Goal: Information Seeking & Learning: Learn about a topic

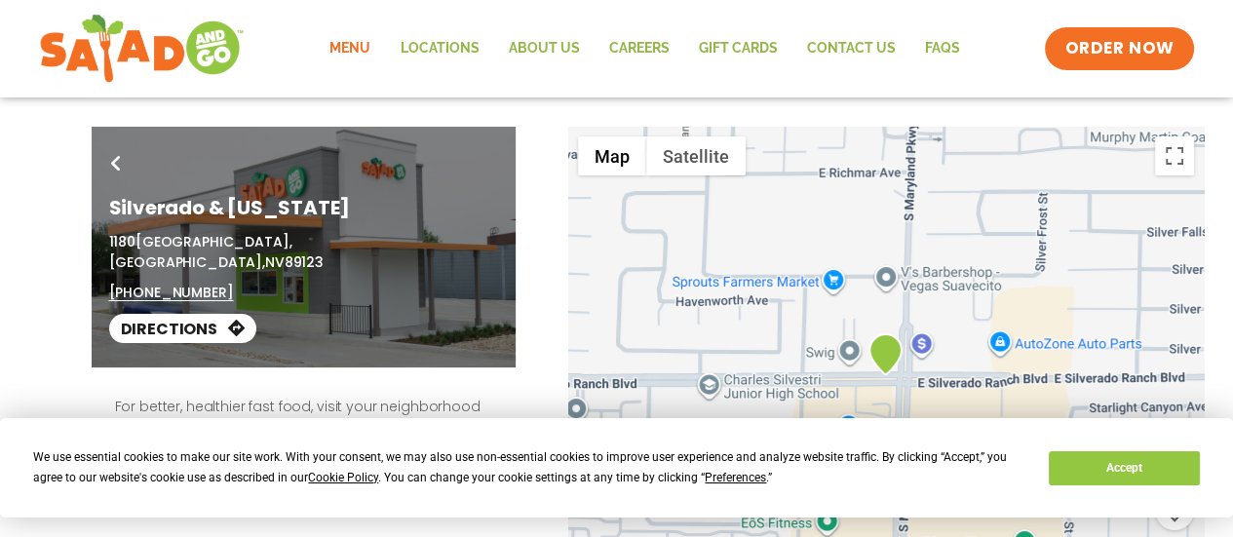
click at [340, 48] on link "Menu" at bounding box center [350, 48] width 70 height 45
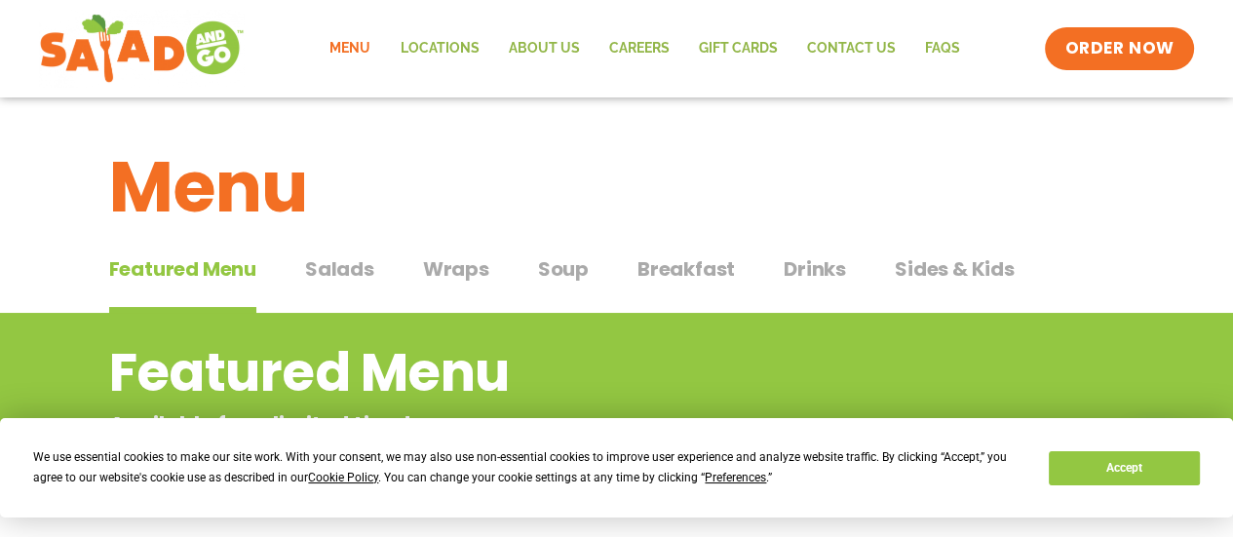
click at [644, 272] on span "Breakfast" at bounding box center [685, 268] width 97 height 29
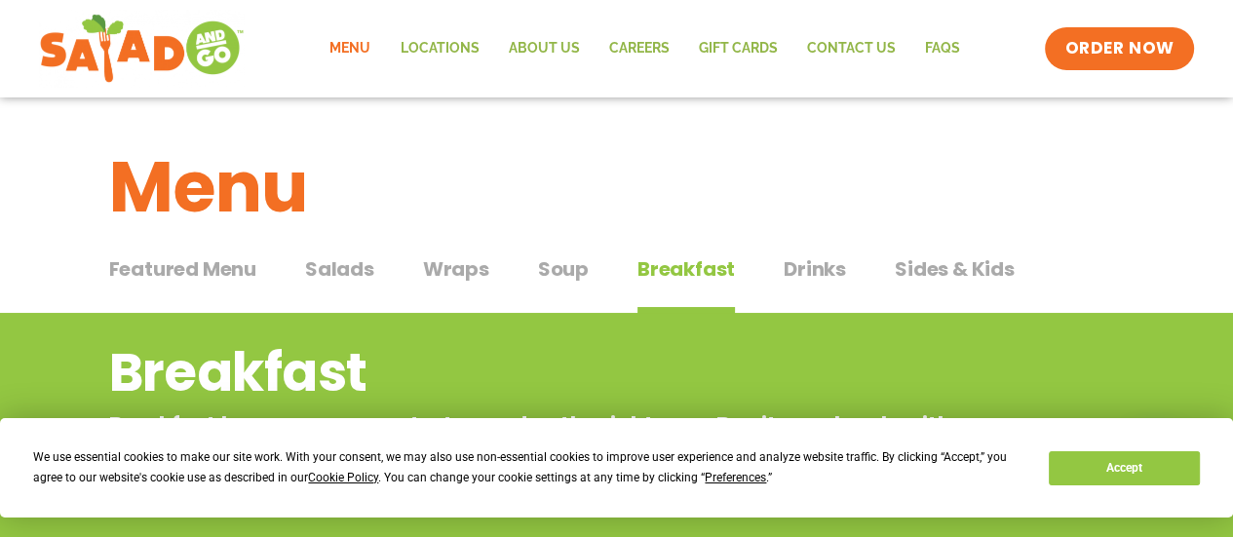
click at [909, 267] on span "Sides & Kids" at bounding box center [955, 268] width 120 height 29
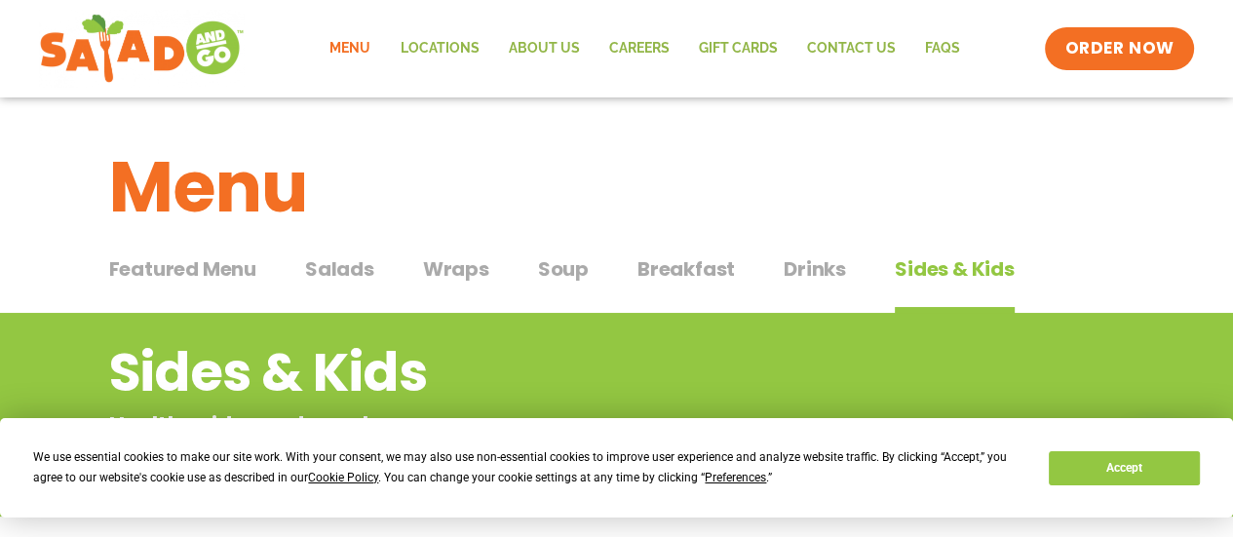
click at [819, 260] on span "Drinks" at bounding box center [814, 268] width 62 height 29
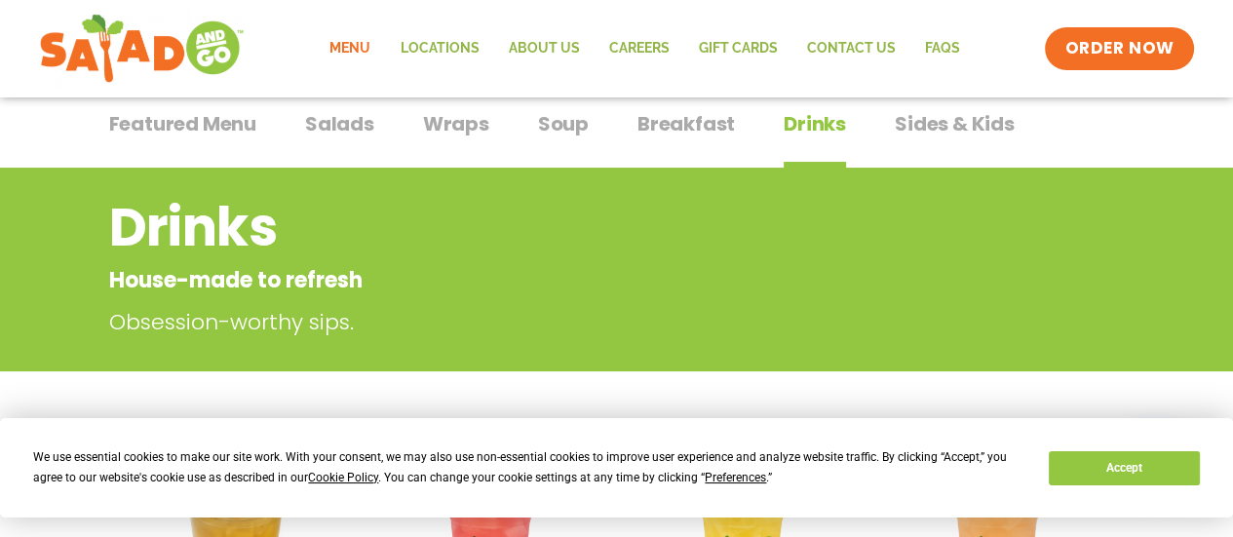
scroll to position [31, 0]
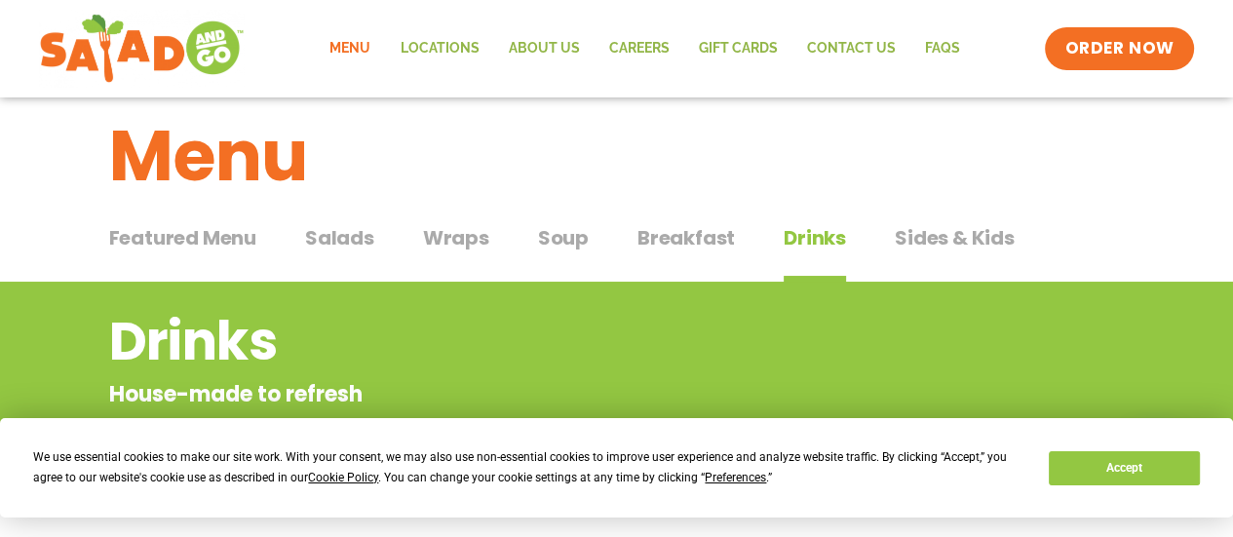
click at [567, 244] on span "Soup" at bounding box center [563, 237] width 51 height 29
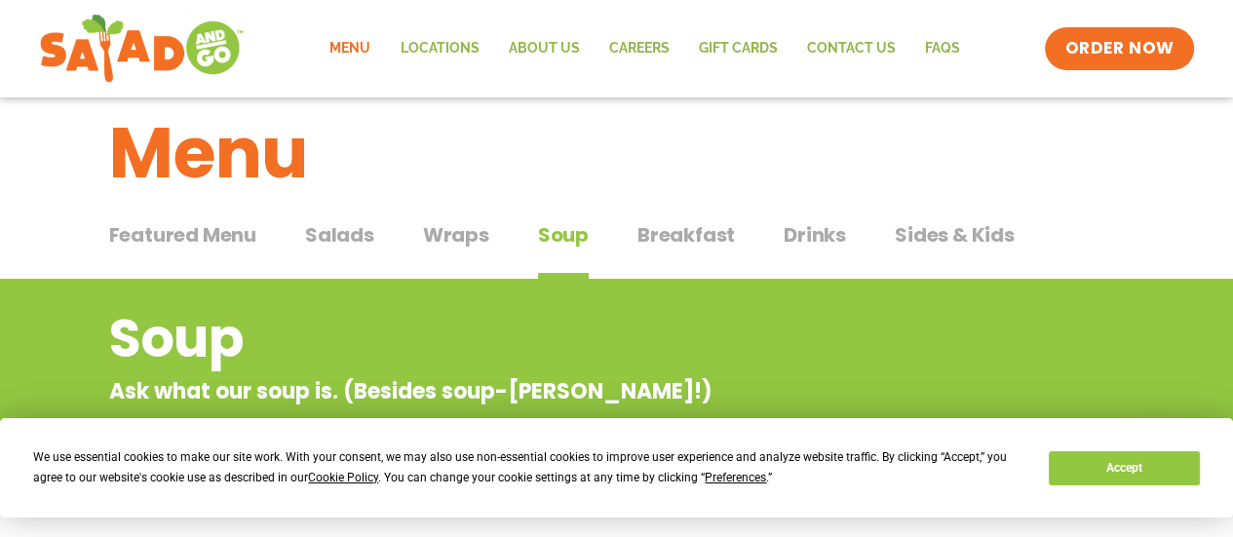
scroll to position [31, 0]
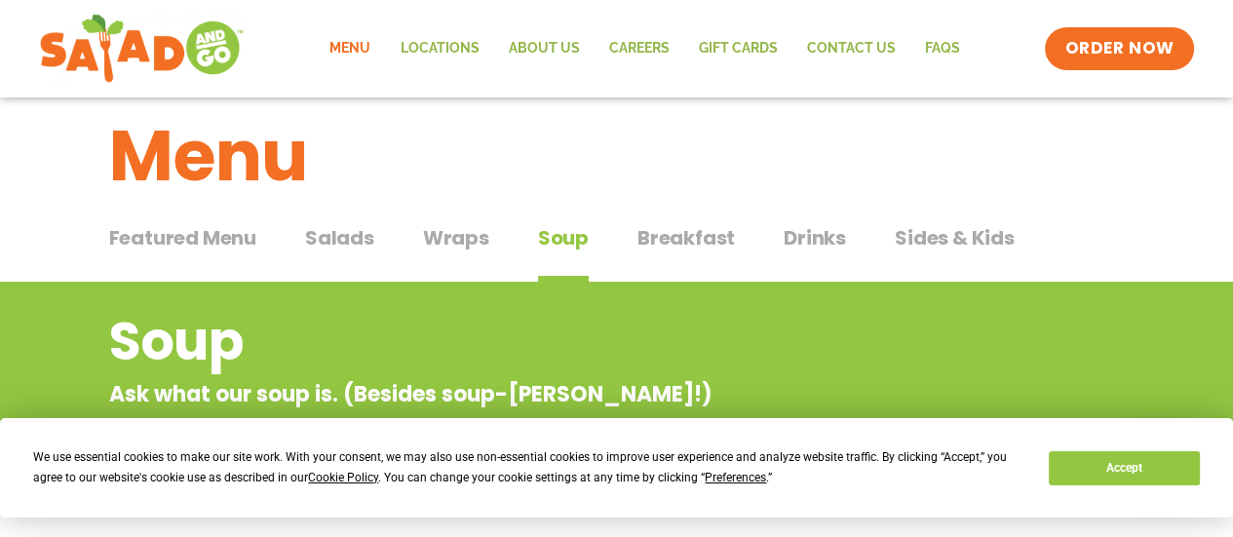
click at [349, 240] on span "Salads" at bounding box center [339, 237] width 69 height 29
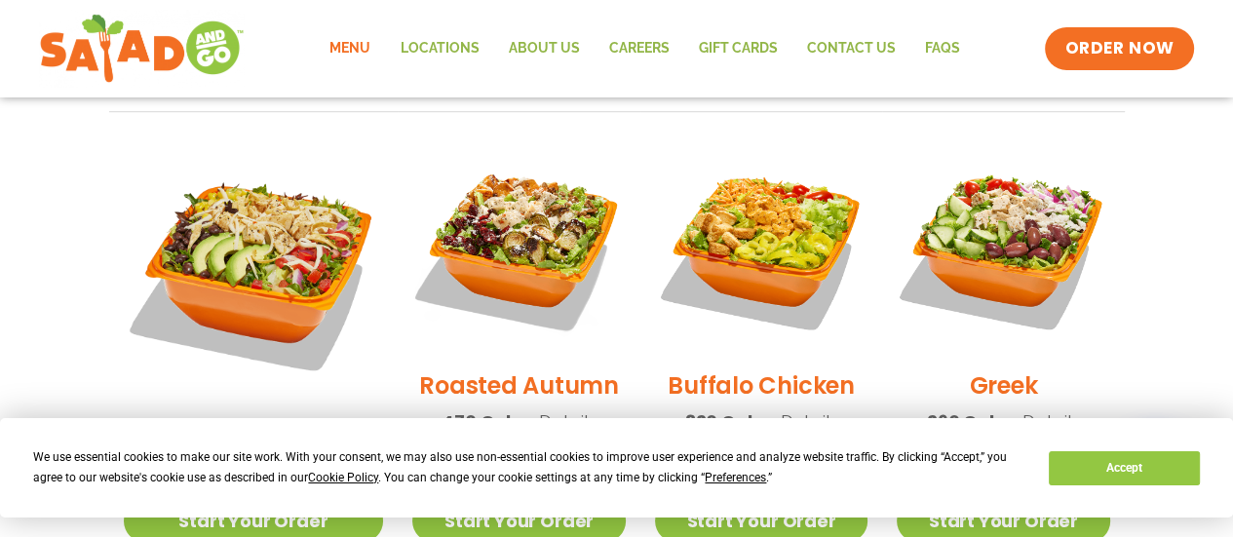
scroll to position [1103, 0]
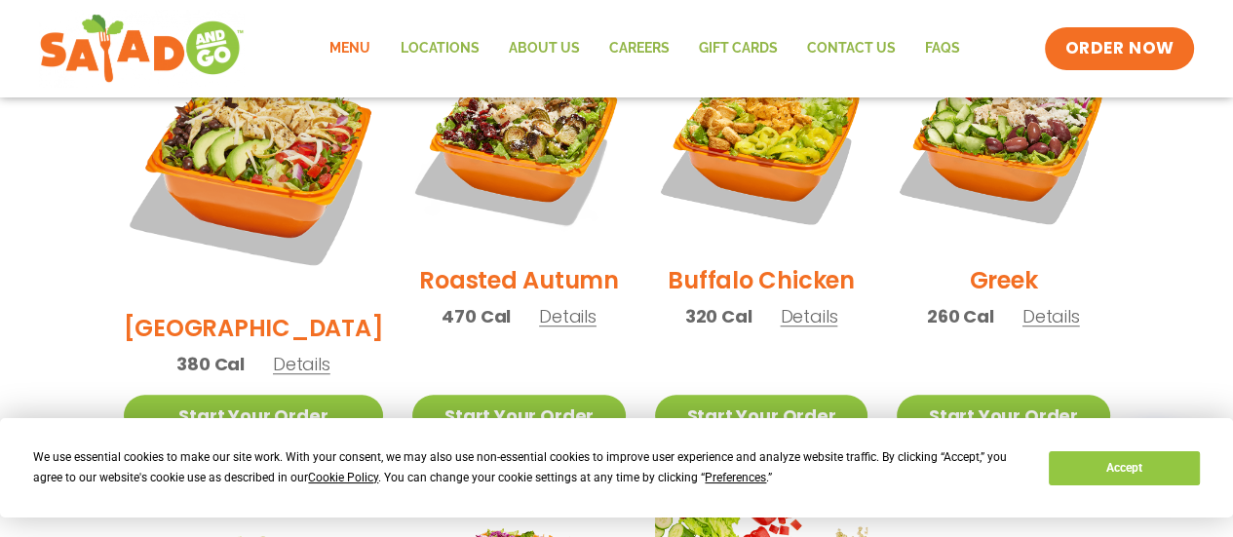
click at [539, 304] on span "Details" at bounding box center [567, 316] width 57 height 24
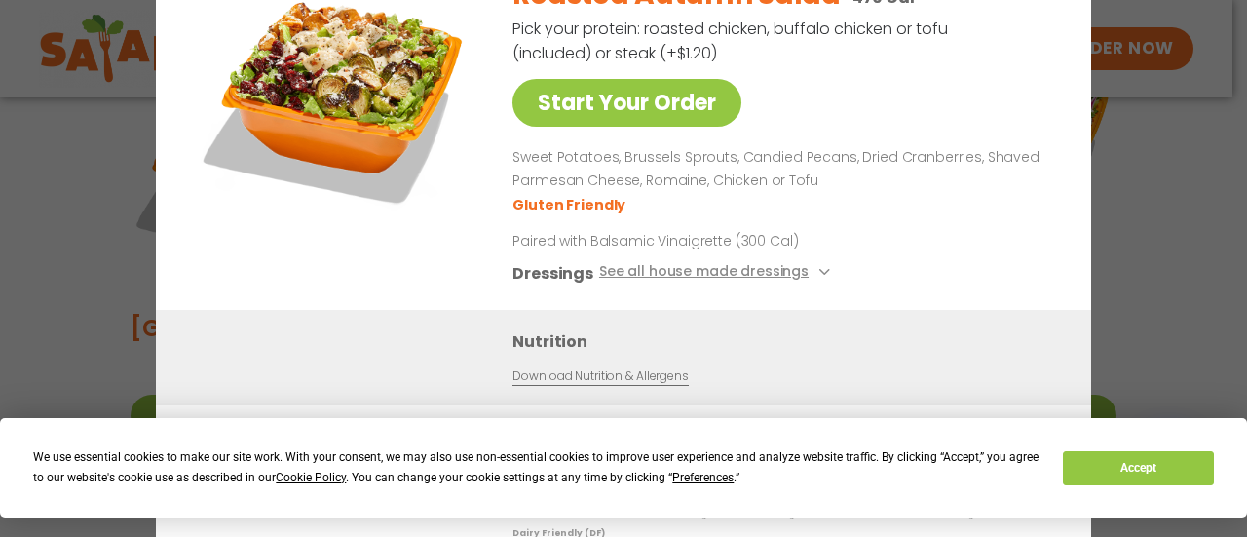
click at [1182, 238] on div "Start Your Order Roasted Autumn Salad 470 Cal Pick your protein: roasted chicke…" at bounding box center [623, 268] width 1247 height 537
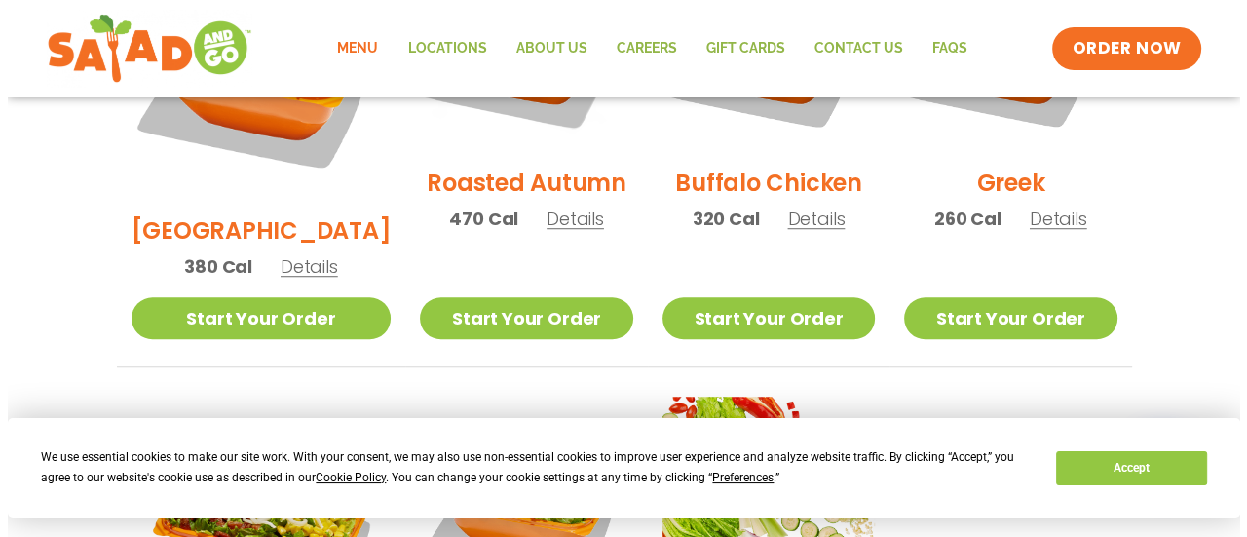
scroll to position [1493, 0]
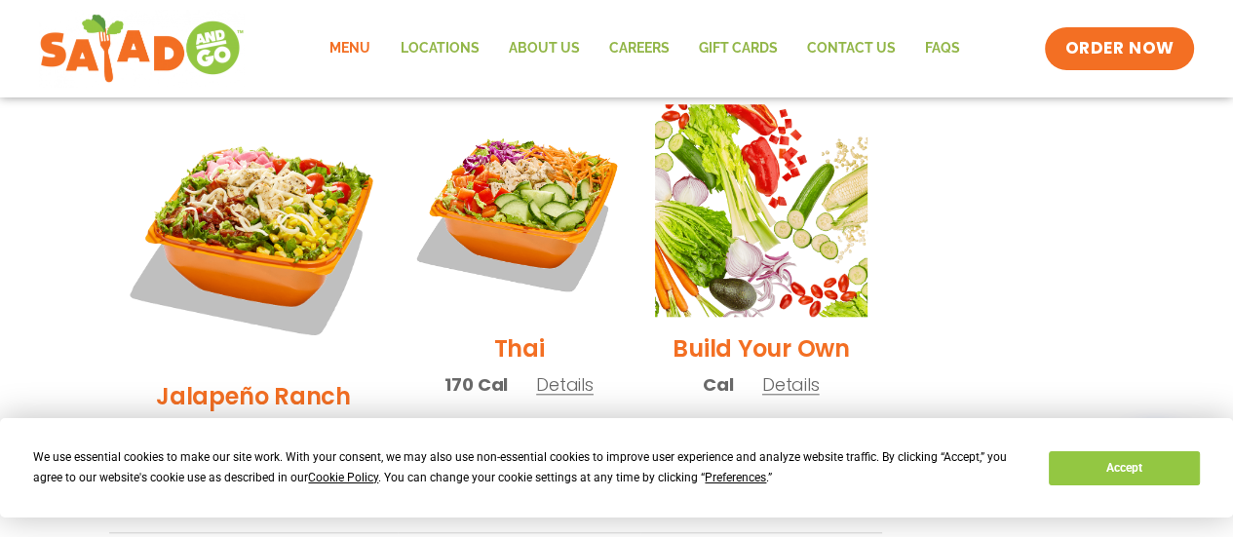
click at [289, 420] on span "Details" at bounding box center [300, 432] width 57 height 24
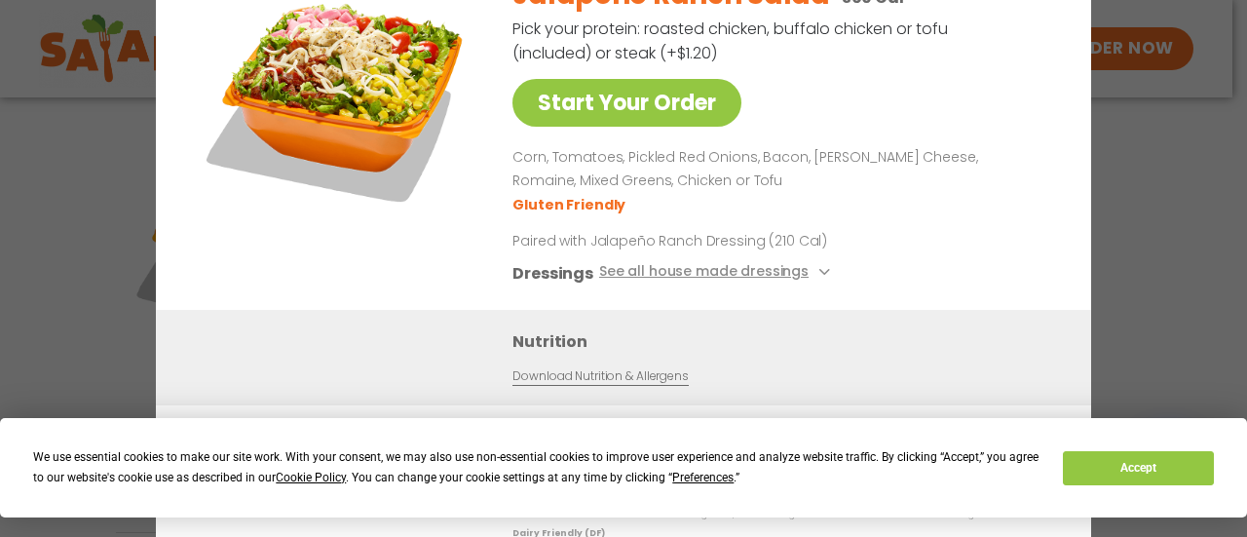
click at [1189, 299] on div "Start Your Order Jalapeño Ranch Salad 360 Cal Pick your protein: roasted chicke…" at bounding box center [623, 268] width 1247 height 537
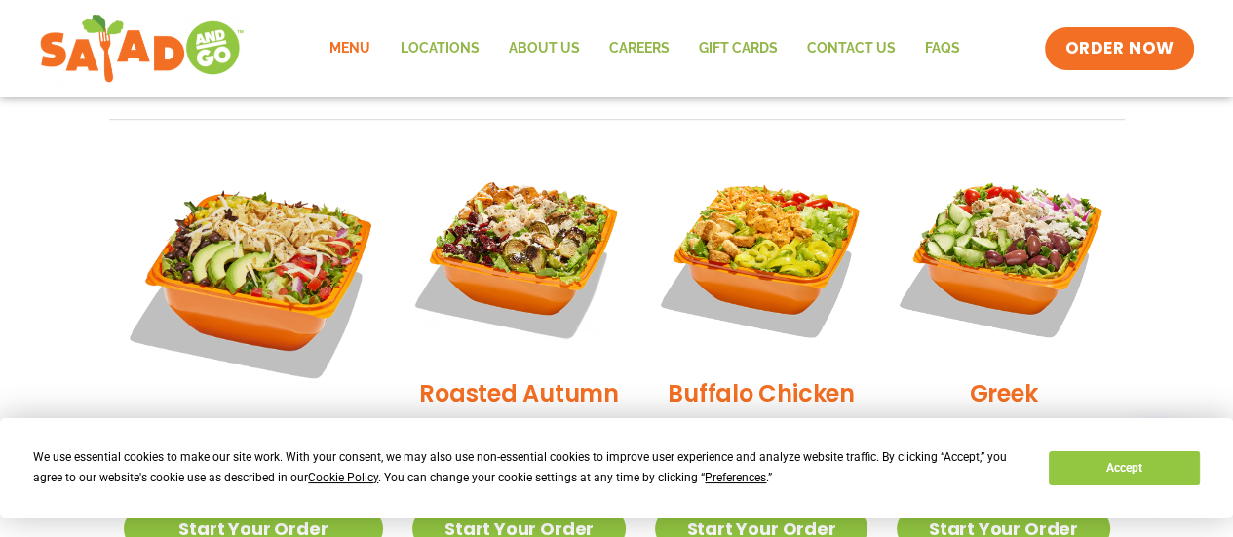
scroll to position [698, 0]
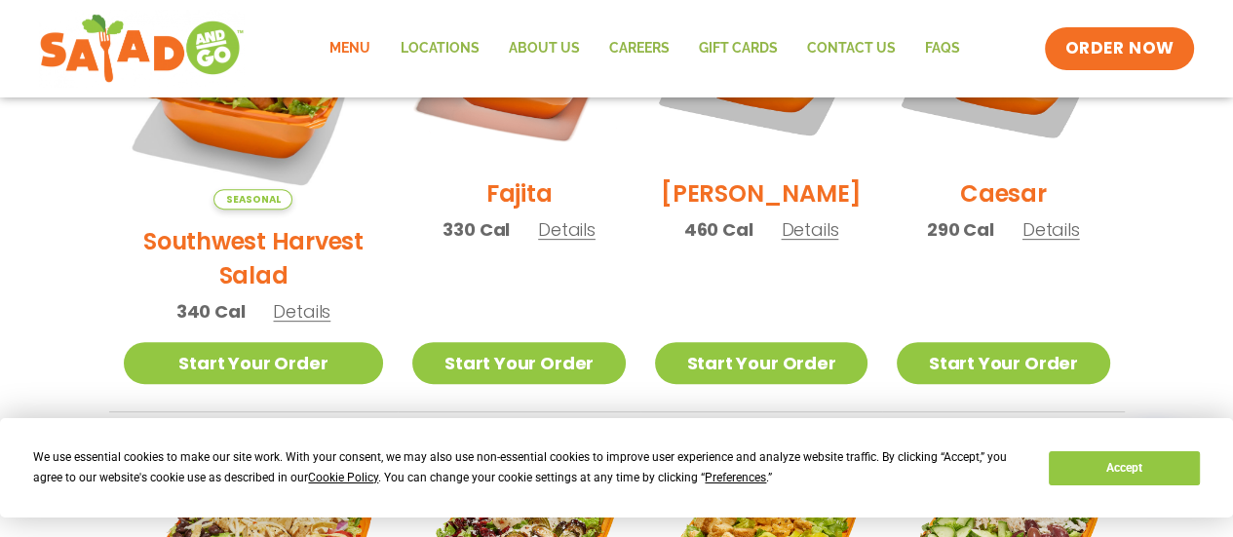
click at [546, 241] on span "Details" at bounding box center [566, 229] width 57 height 24
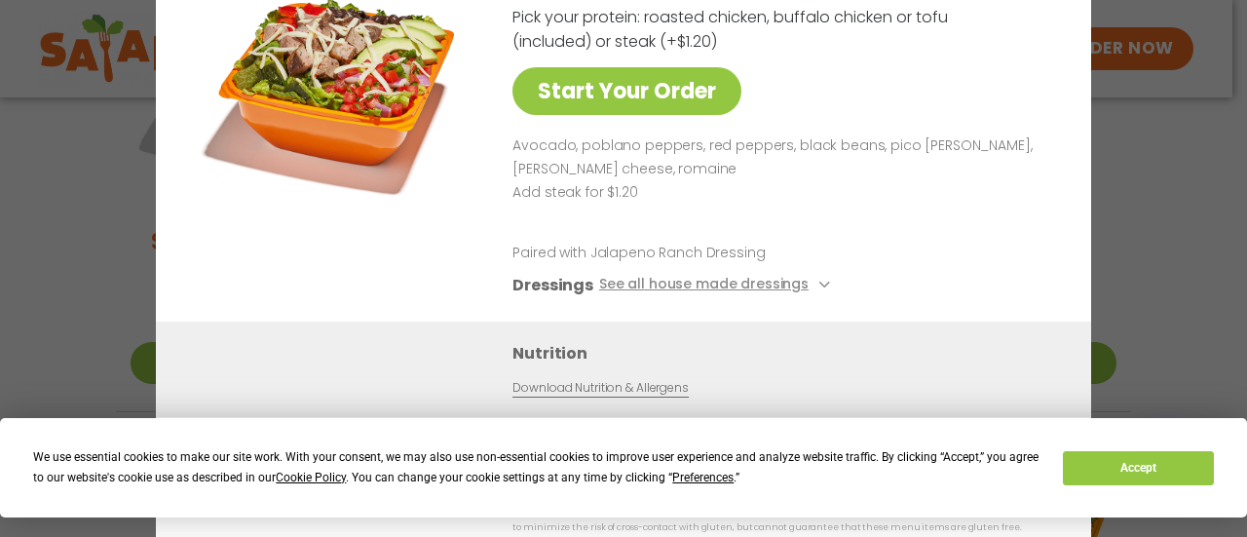
click at [1147, 283] on div "Start Your Order Fajita Salad 330 Cal Pick your protein: roasted chicken, buffa…" at bounding box center [623, 268] width 1247 height 537
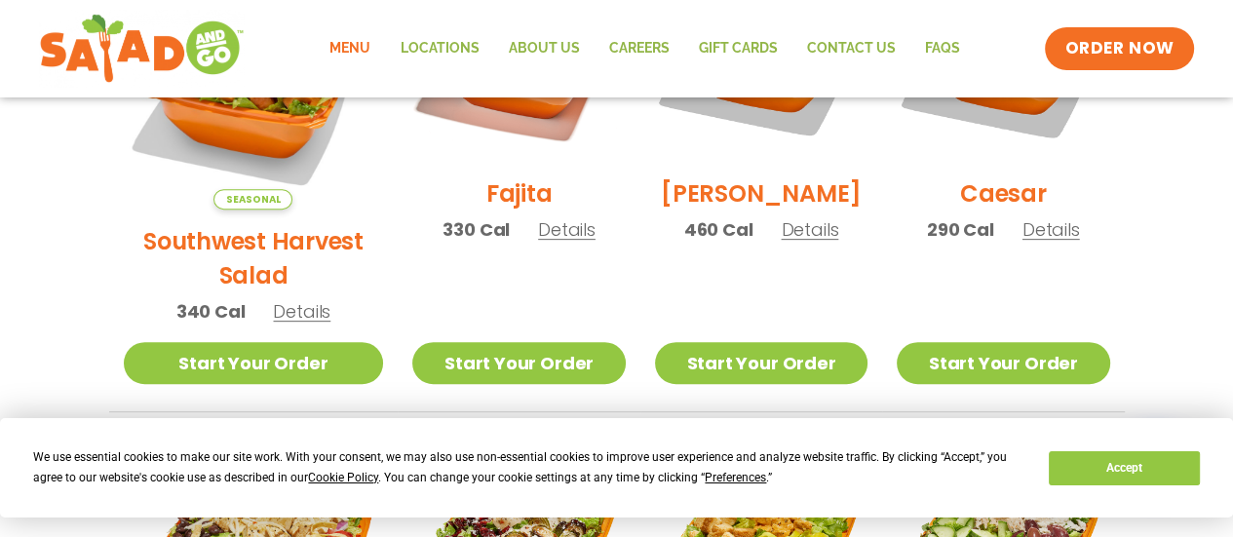
click at [302, 299] on span "Details" at bounding box center [301, 311] width 57 height 24
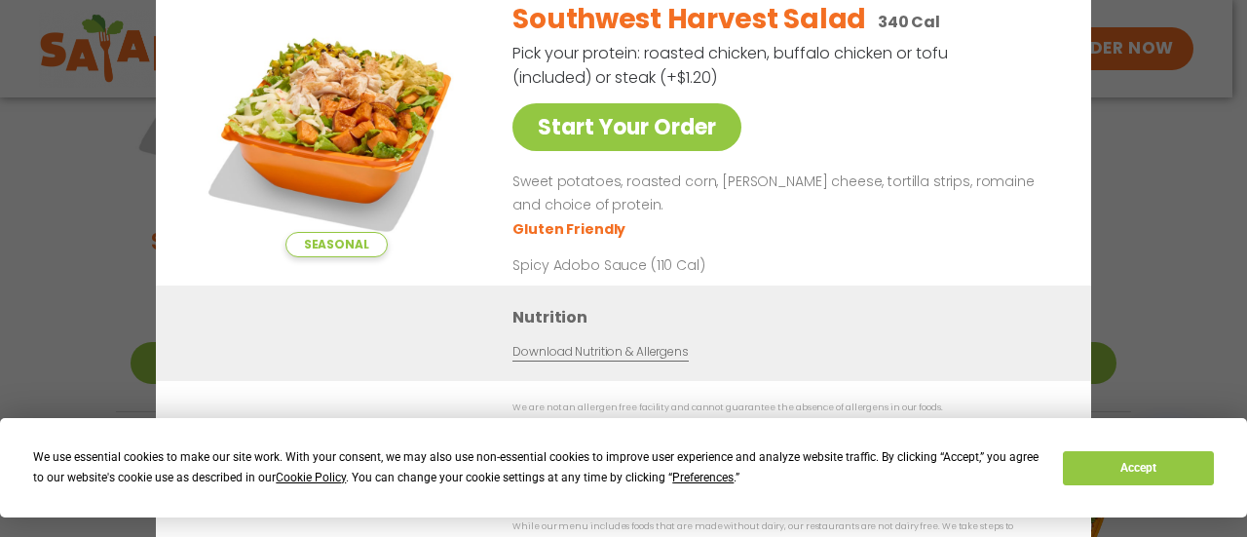
click at [1150, 167] on div "Seasonal Start Your Order Southwest Harvest Salad 340 Cal Pick your protein: ro…" at bounding box center [623, 268] width 1247 height 537
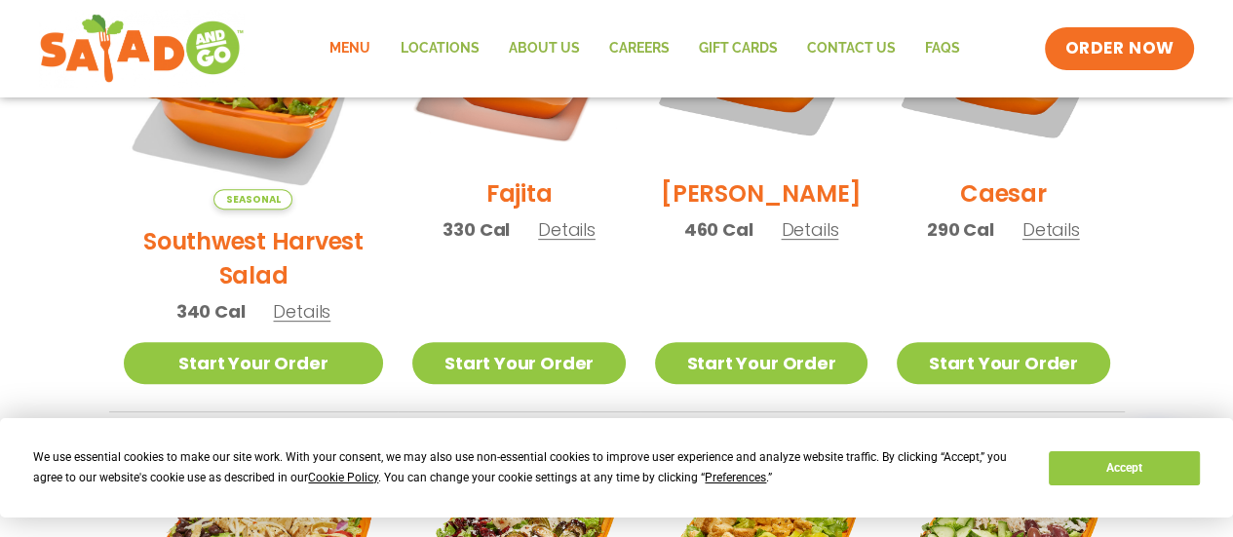
click at [545, 242] on span "Details" at bounding box center [566, 229] width 57 height 24
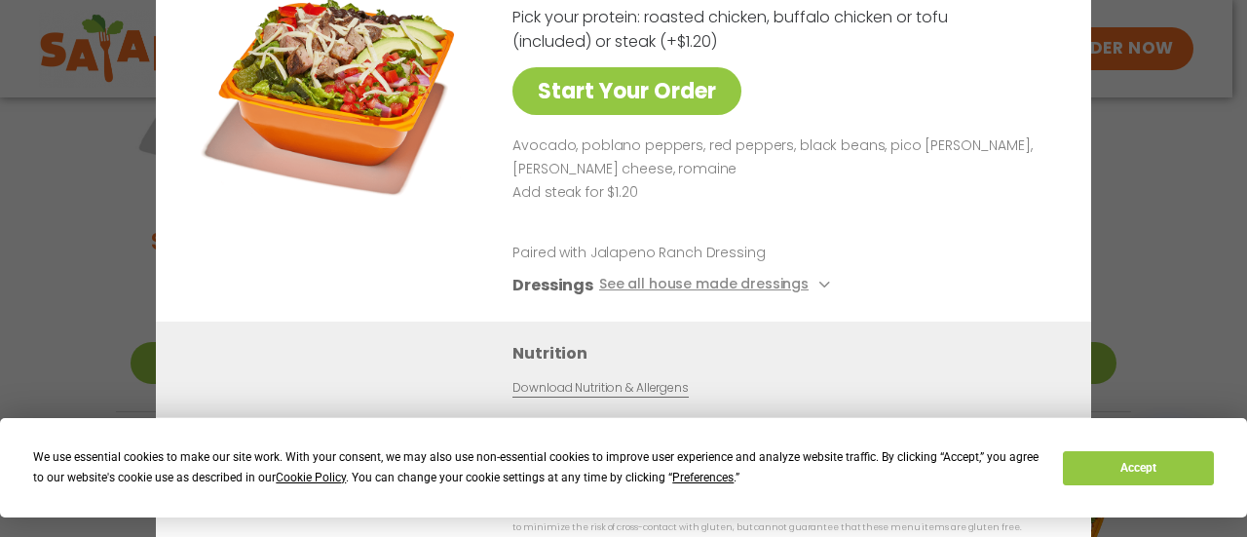
click at [1184, 239] on div "Start Your Order Fajita Salad 330 Cal Pick your protein: roasted chicken, buffa…" at bounding box center [623, 268] width 1247 height 537
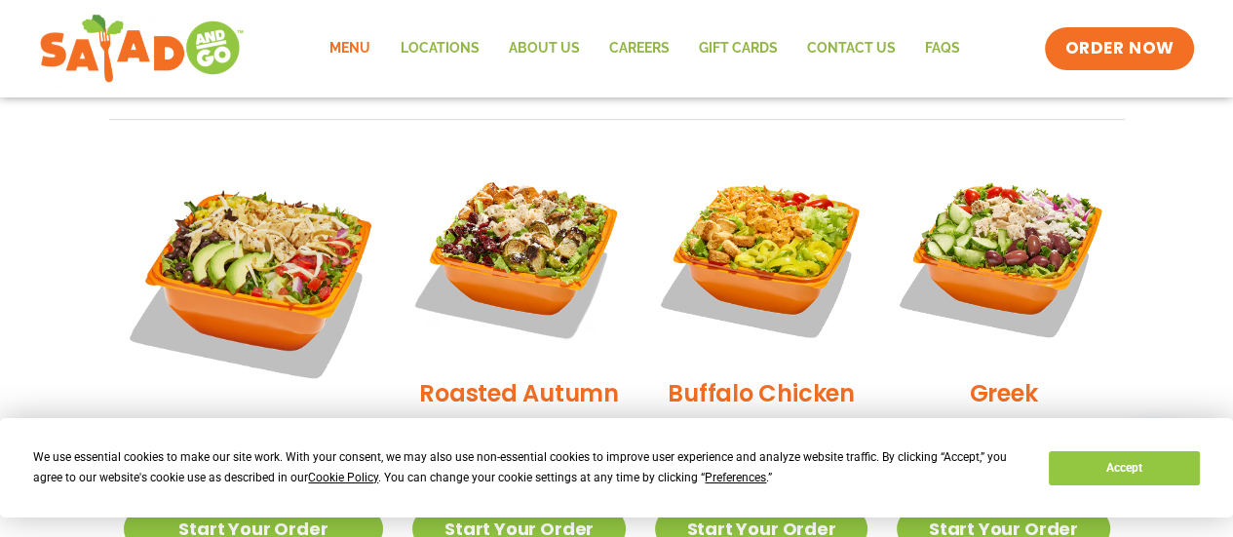
scroll to position [1185, 0]
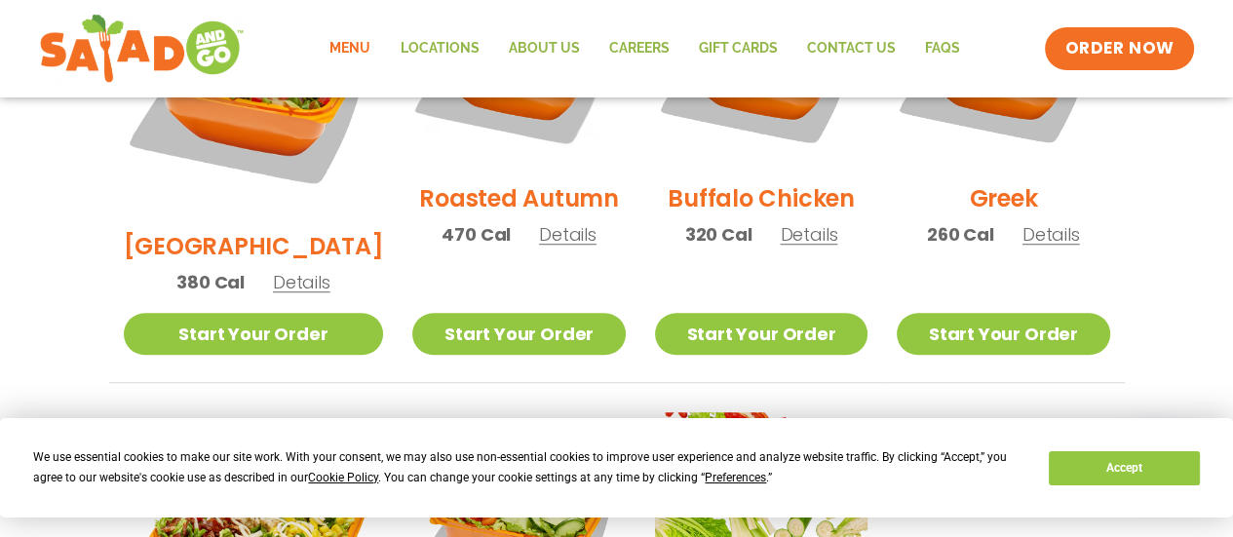
click at [539, 222] on span "Details" at bounding box center [567, 234] width 57 height 24
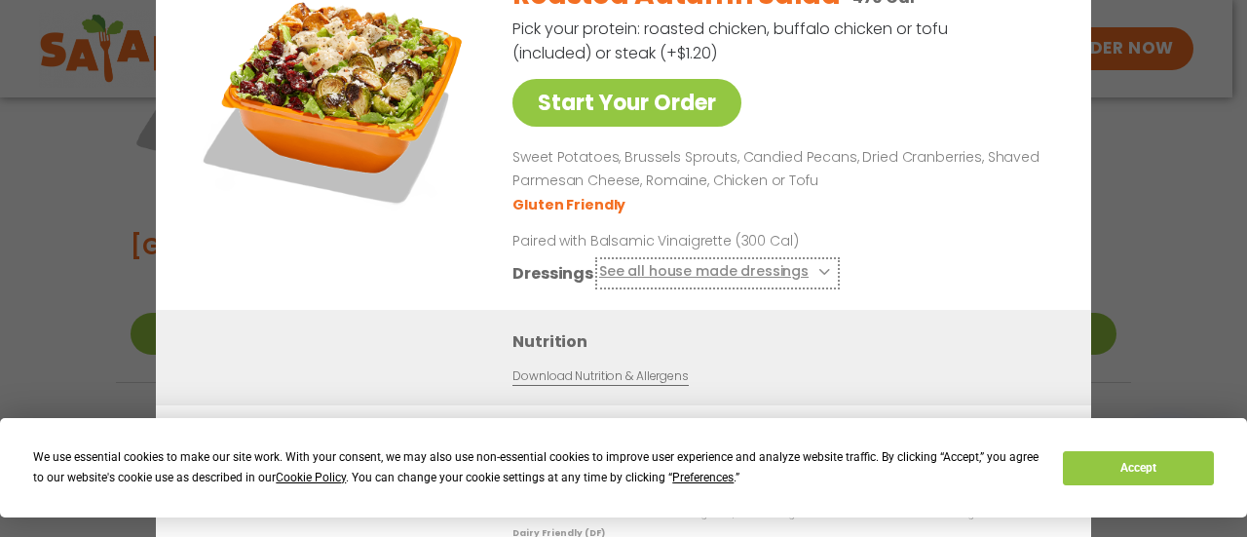
click at [737, 283] on button "See all house made dressings" at bounding box center [717, 273] width 237 height 24
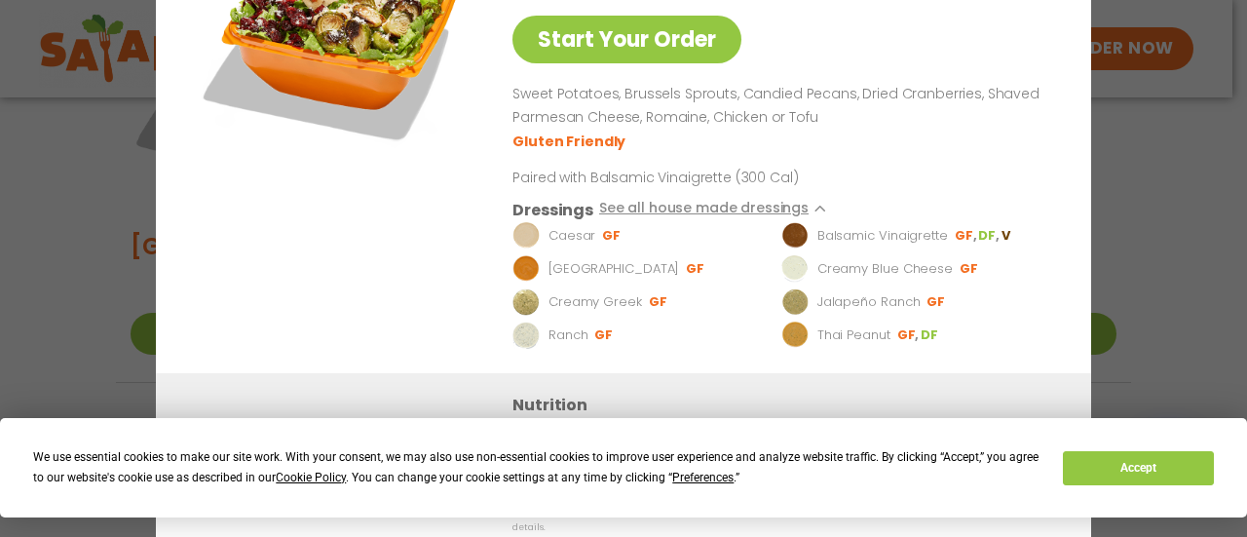
click at [1152, 182] on div "Start Your Order Roasted Autumn Salad 470 Cal Pick your protein: roasted chicke…" at bounding box center [623, 268] width 1247 height 537
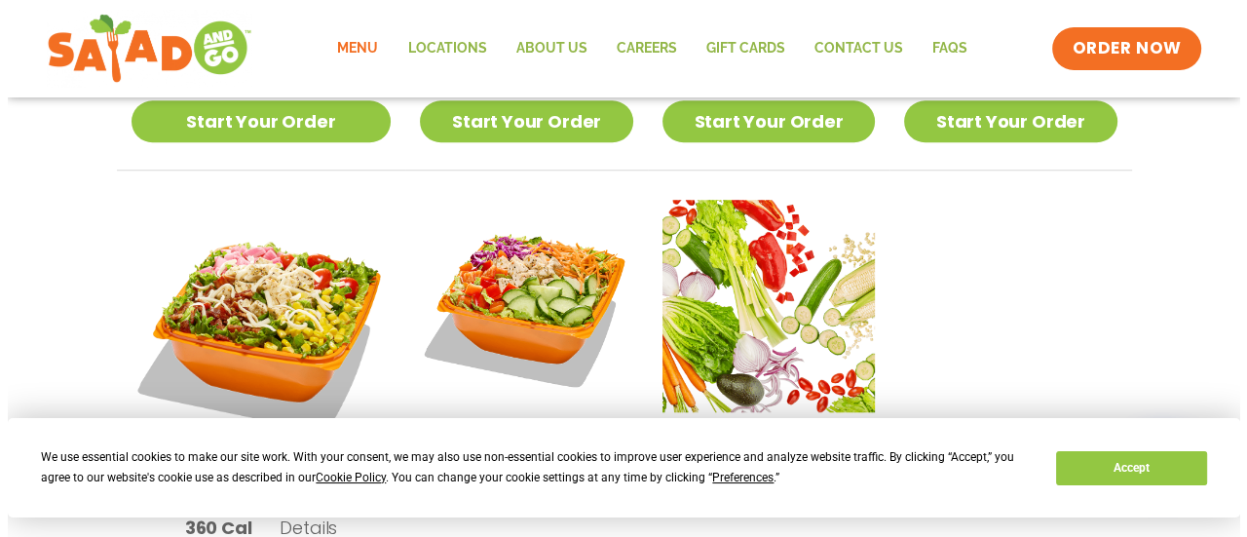
scroll to position [1477, 0]
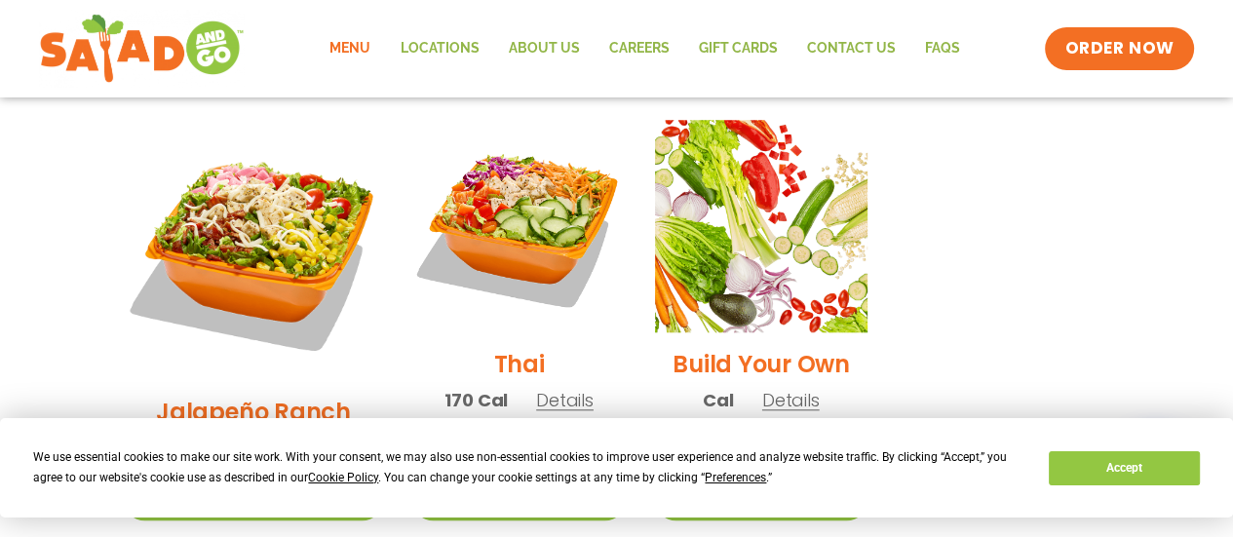
click at [273, 436] on span "Details" at bounding box center [300, 448] width 57 height 24
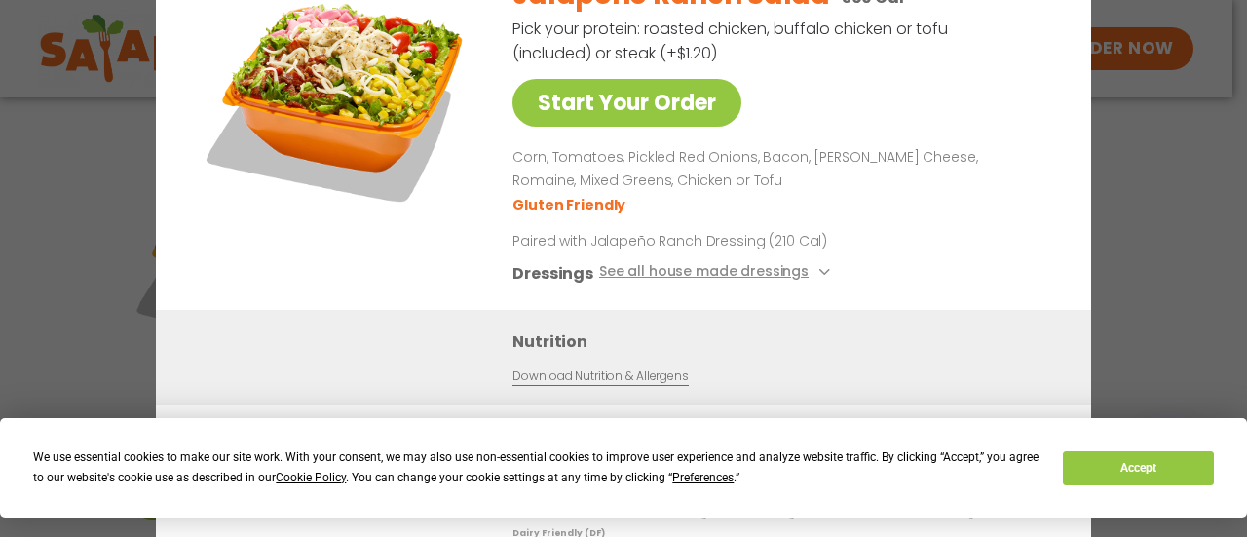
click at [1164, 214] on div "Start Your Order Jalapeño Ranch Salad 360 Cal Pick your protein: roasted chicke…" at bounding box center [623, 268] width 1247 height 537
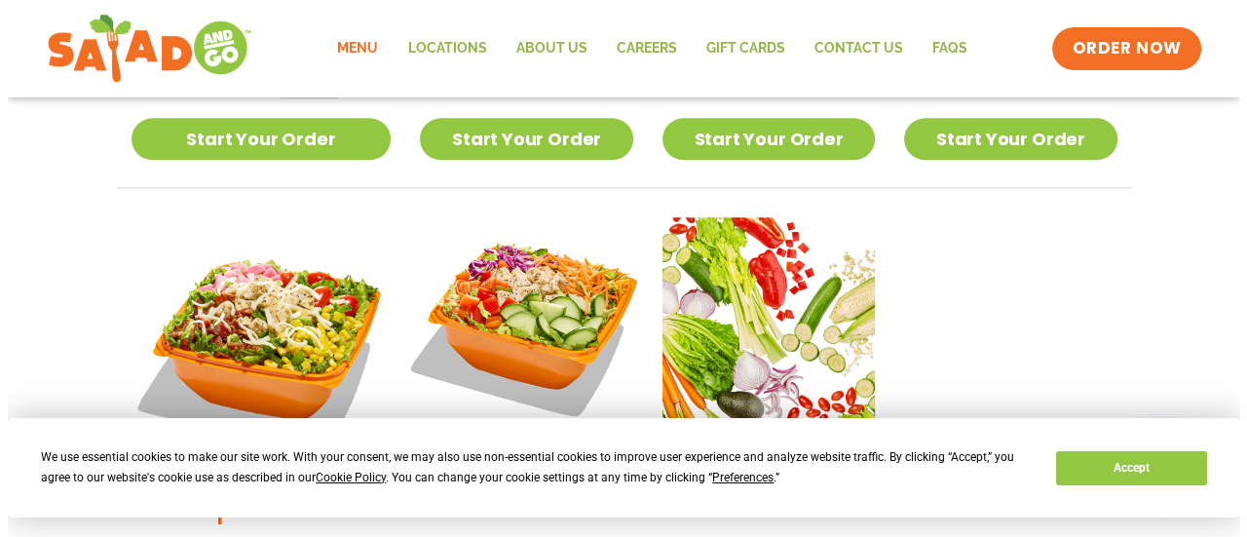
scroll to position [1575, 0]
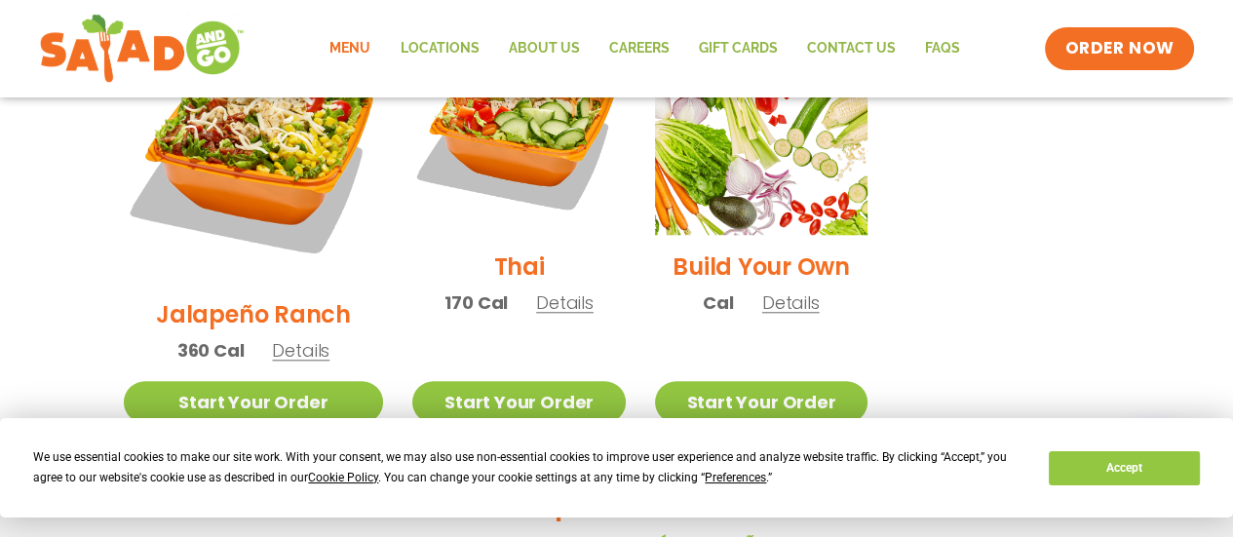
click at [538, 290] on span "Details" at bounding box center [564, 302] width 57 height 24
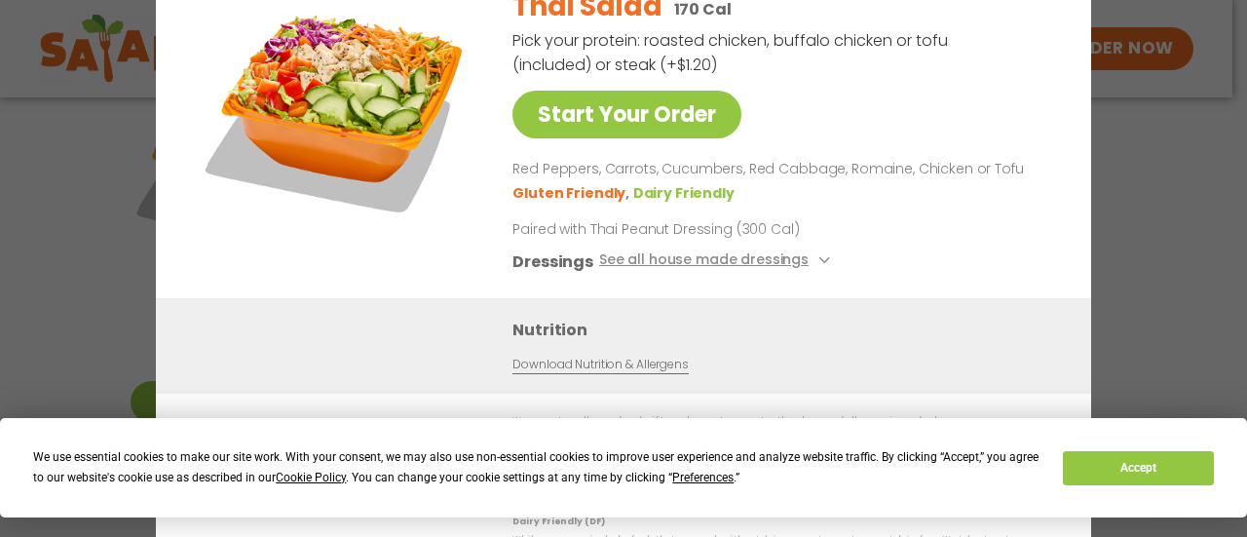
click at [1119, 271] on div "Start Your Order Thai Salad 170 Cal Pick your protein: roasted chicken, buffalo…" at bounding box center [623, 268] width 1247 height 537
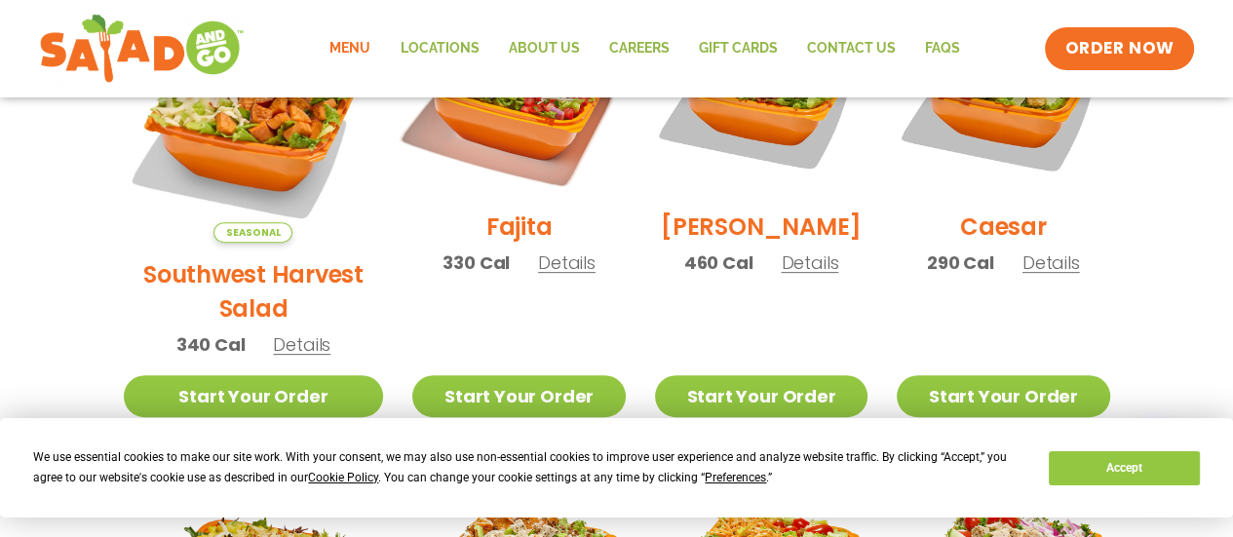
scroll to position [698, 0]
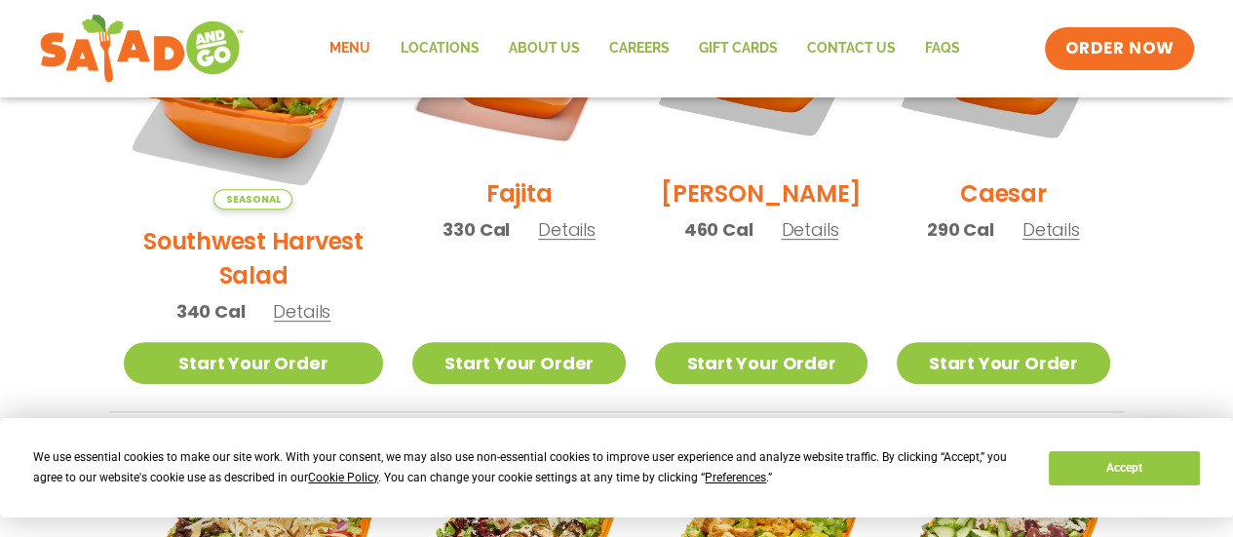
click at [287, 299] on span "Details" at bounding box center [301, 311] width 57 height 24
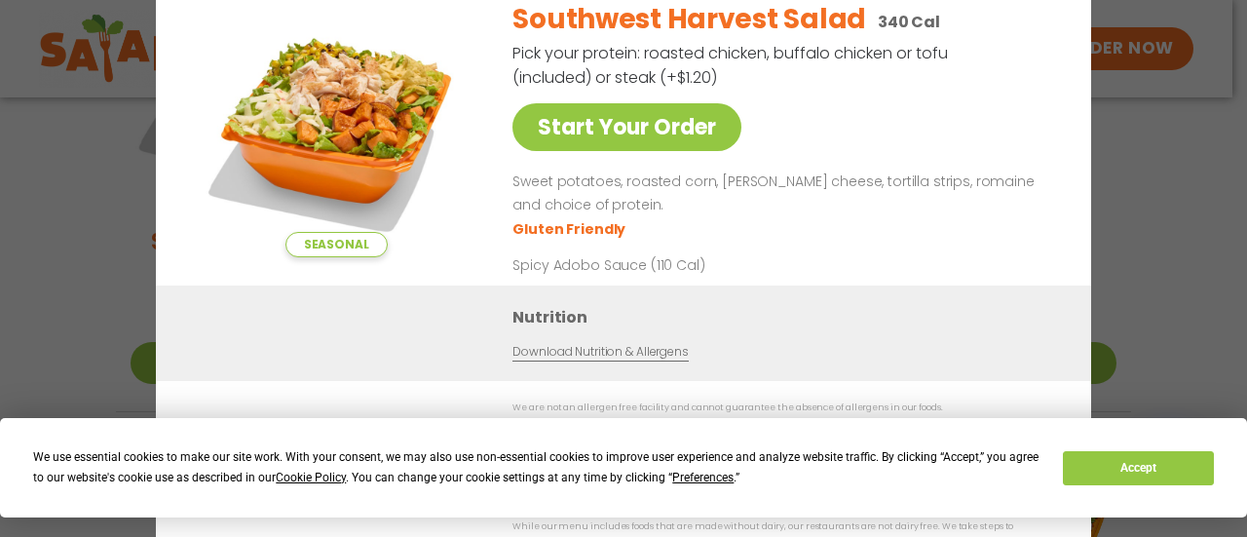
click at [1161, 217] on div "Seasonal Start Your Order Southwest Harvest Salad 340 Cal Pick your protein: ro…" at bounding box center [623, 268] width 1247 height 537
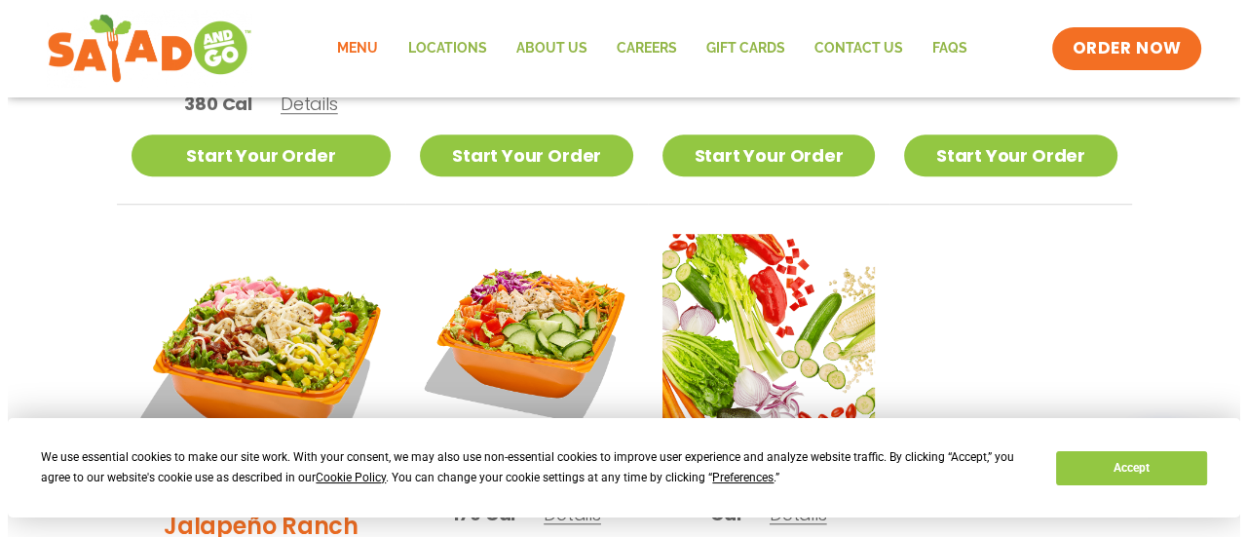
scroll to position [1477, 0]
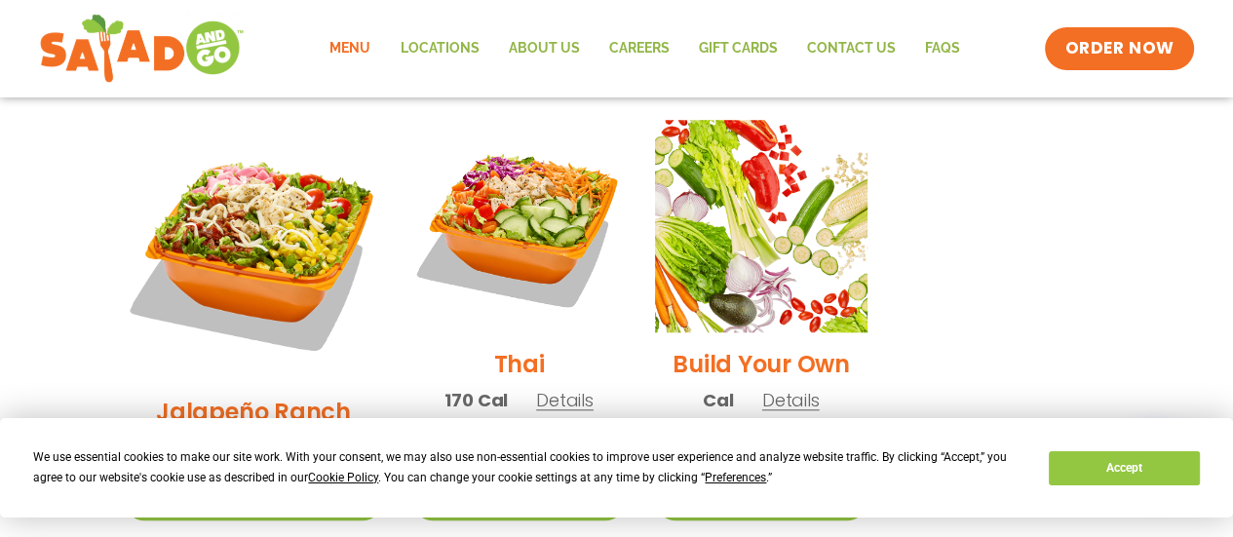
click at [298, 436] on span "Details" at bounding box center [300, 448] width 57 height 24
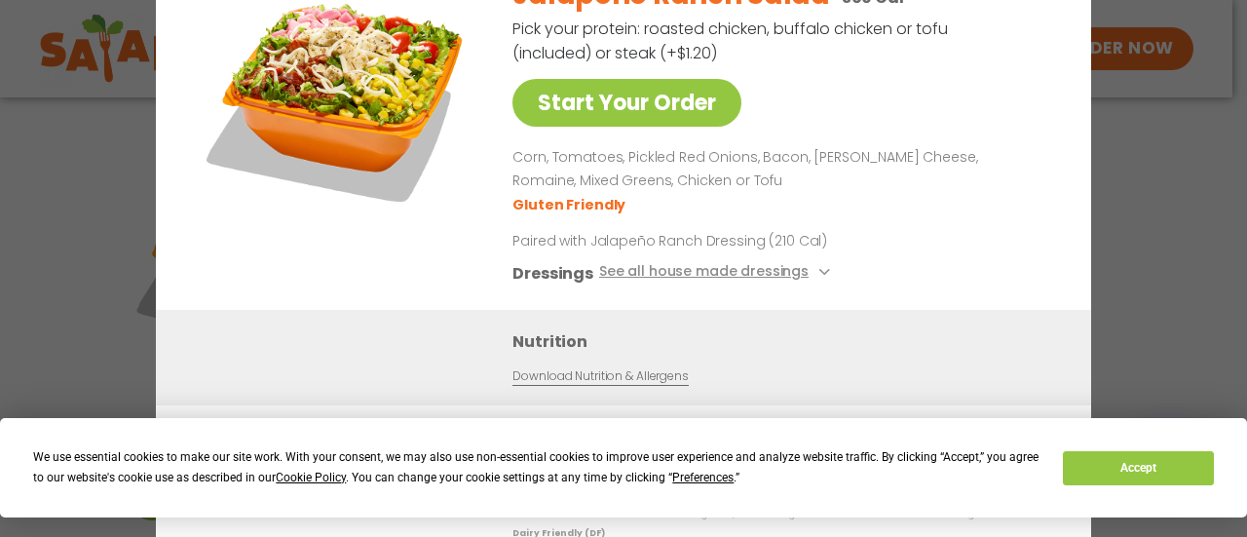
click at [1119, 254] on div "Start Your Order Jalapeño Ranch Salad 360 Cal Pick your protein: roasted chicke…" at bounding box center [623, 268] width 1247 height 537
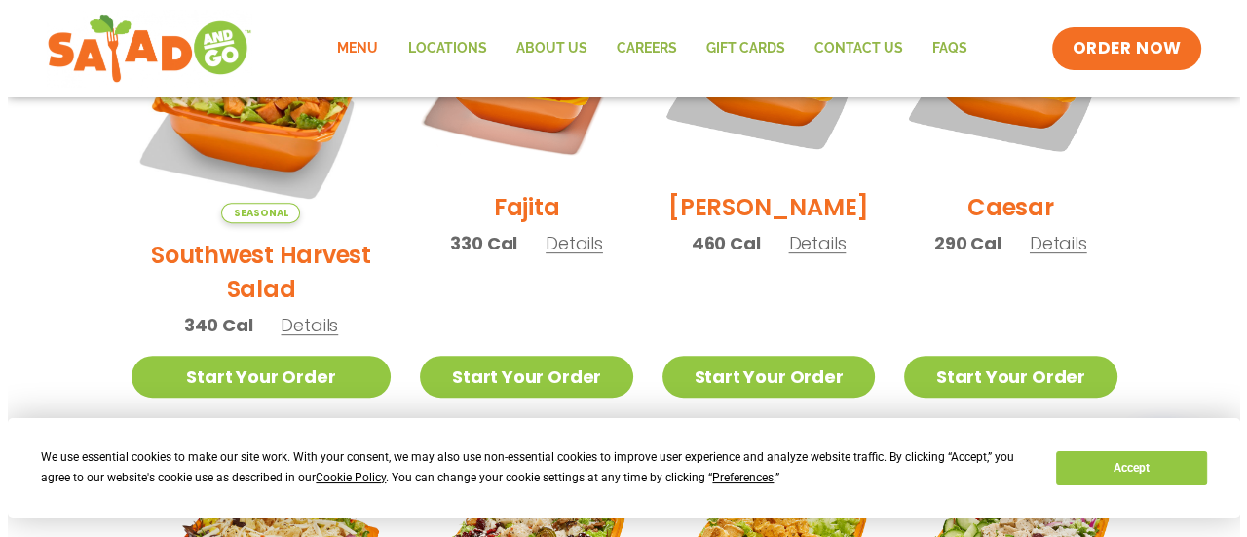
scroll to position [600, 0]
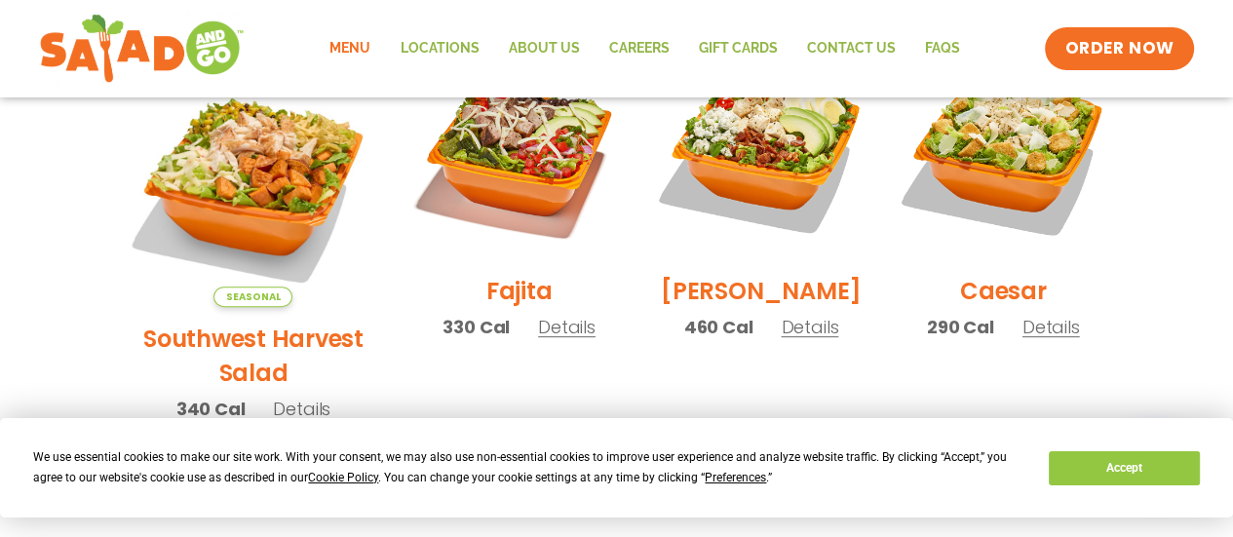
drag, startPoint x: 534, startPoint y: 335, endPoint x: 460, endPoint y: 355, distance: 76.6
click at [538, 335] on span "Details" at bounding box center [566, 327] width 57 height 24
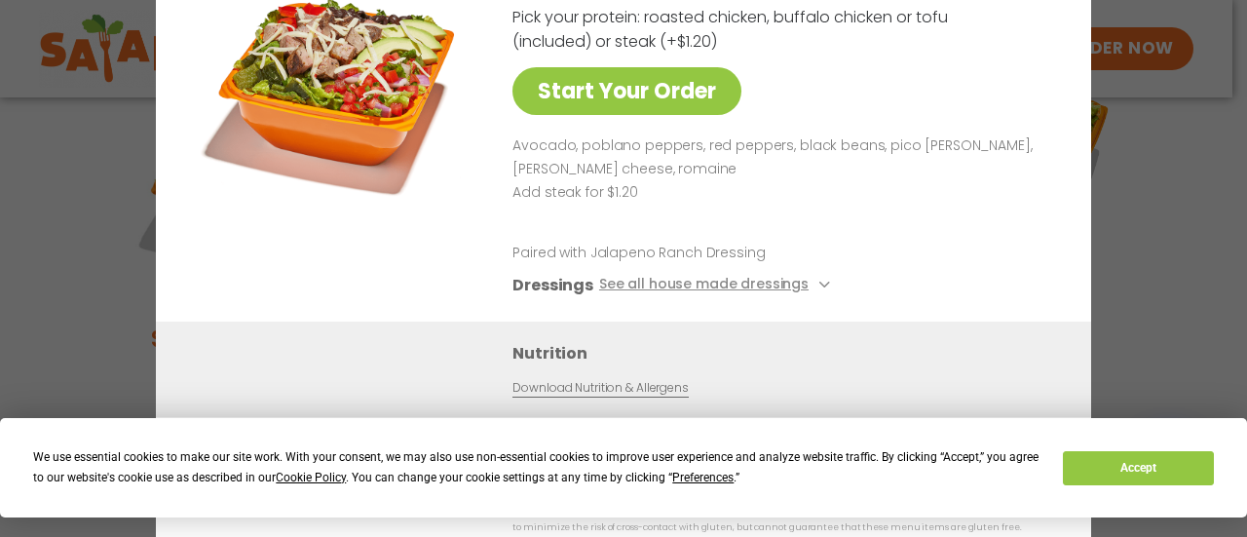
click at [1161, 222] on div "Start Your Order Fajita Salad 330 Cal Pick your protein: roasted chicken, buffa…" at bounding box center [623, 268] width 1247 height 537
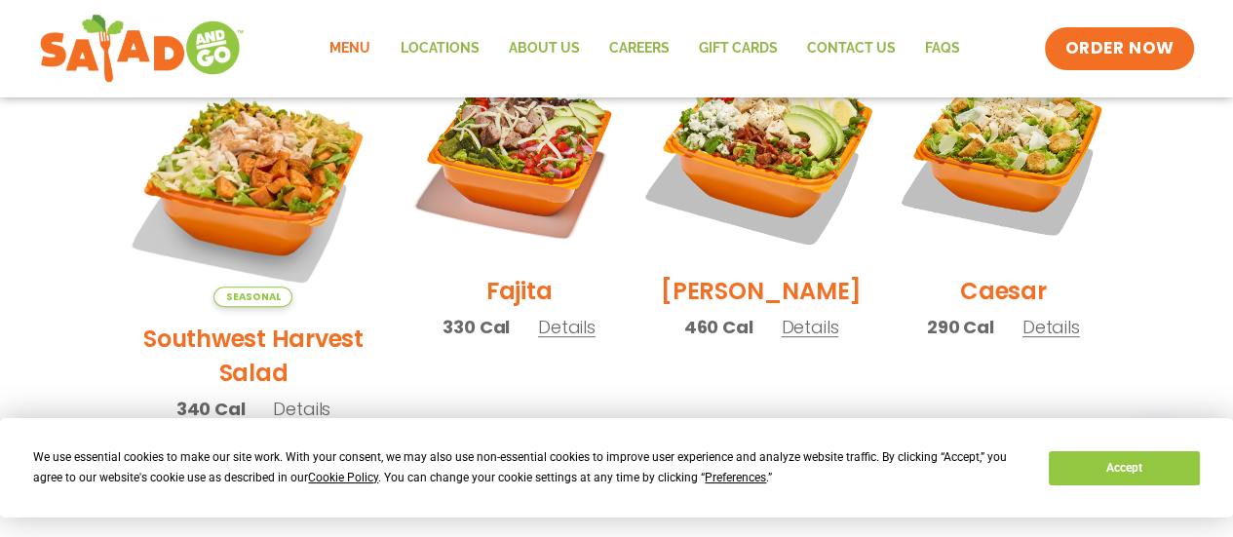
click at [781, 167] on img at bounding box center [760, 152] width 249 height 249
